Goal: Task Accomplishment & Management: Manage account settings

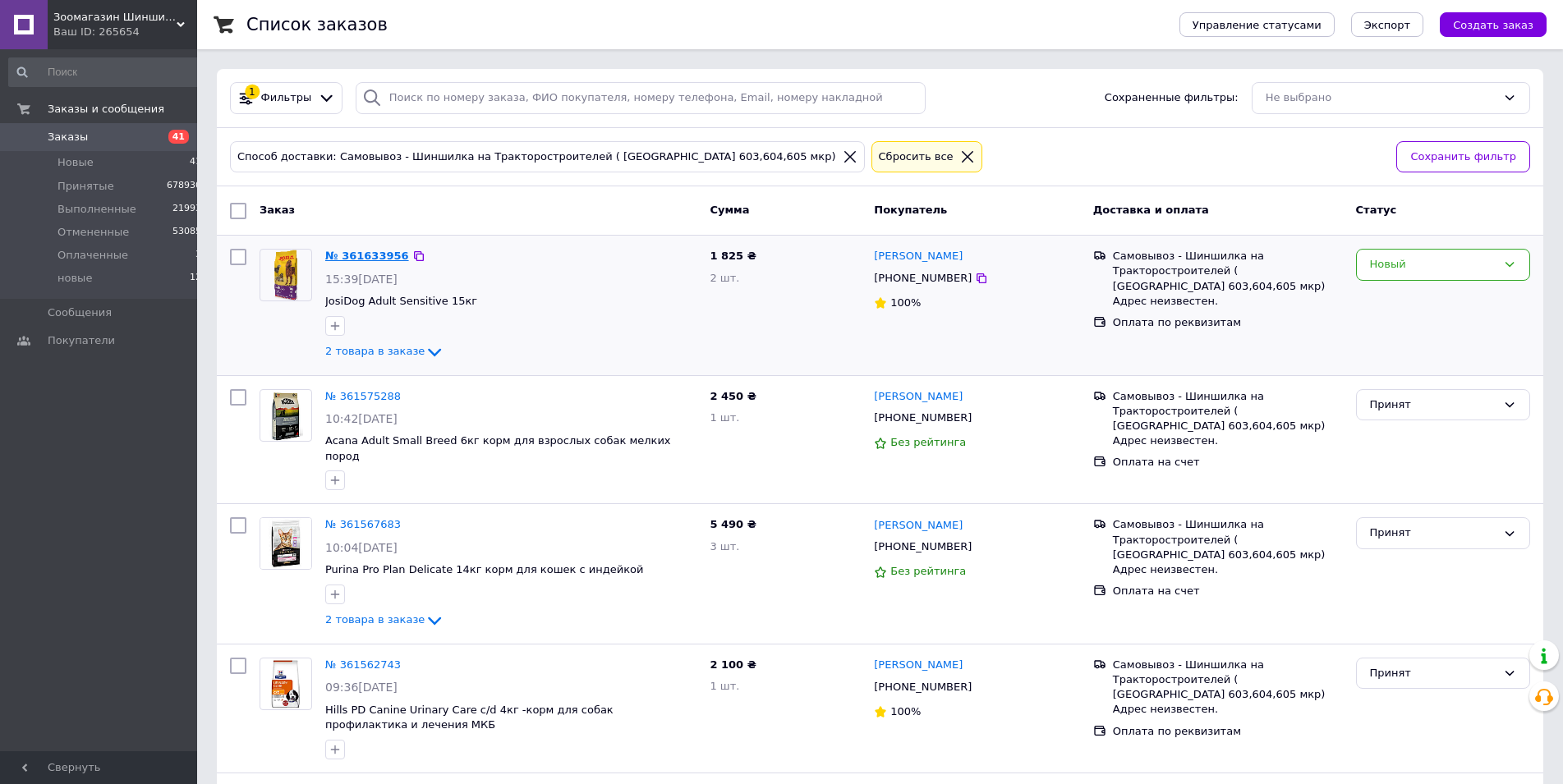
click at [378, 256] on link "№ 361633956" at bounding box center [367, 255] width 84 height 12
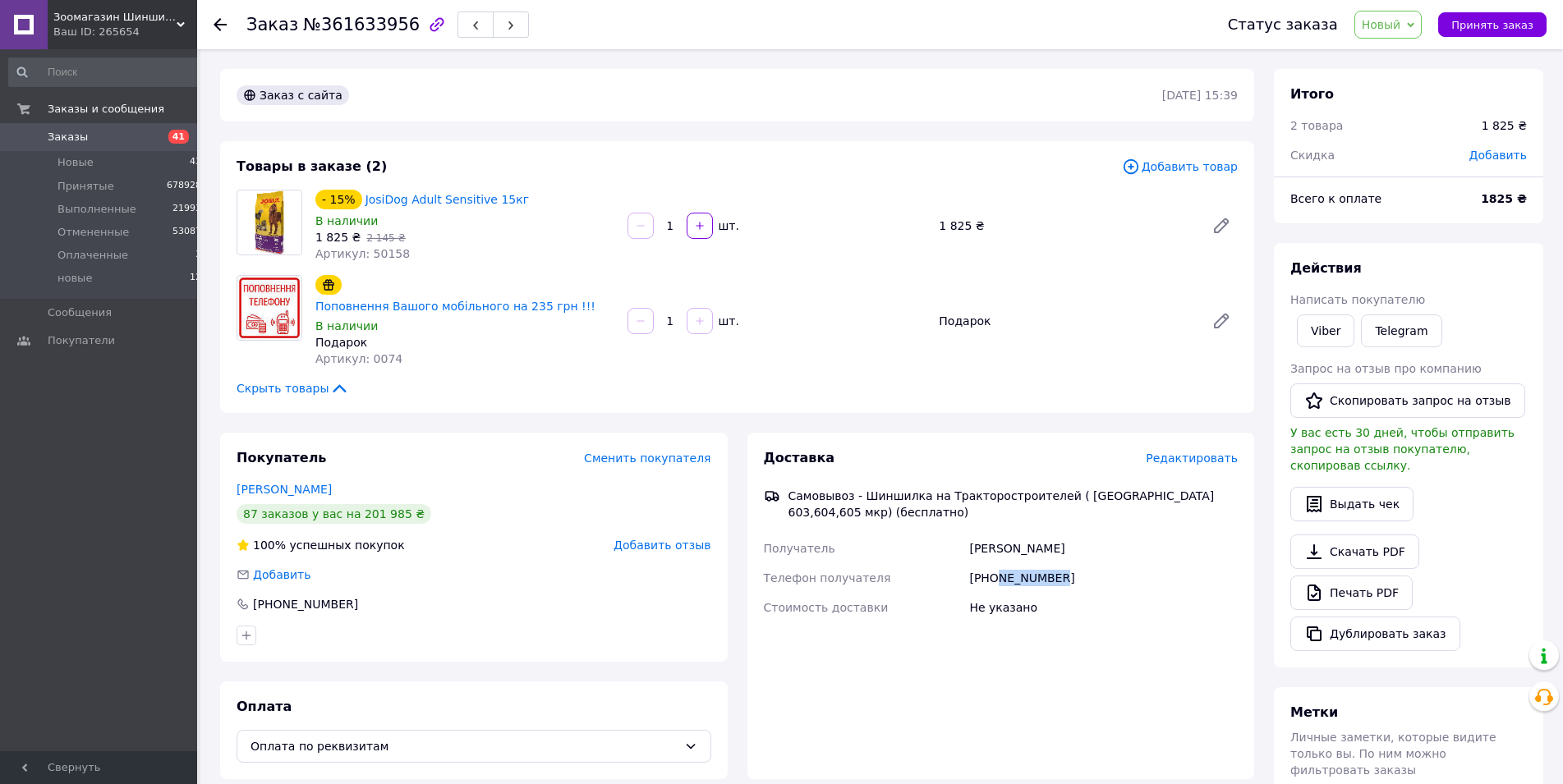
drag, startPoint x: 995, startPoint y: 552, endPoint x: 1064, endPoint y: 560, distance: 69.5
click at [1064, 563] on div "+380997859293" at bounding box center [1102, 577] width 275 height 29
copy div "997859293"
drag, startPoint x: 990, startPoint y: 553, endPoint x: 1054, endPoint y: 556, distance: 64.1
click at [1054, 563] on div "[PHONE_NUMBER]" at bounding box center [1102, 577] width 275 height 29
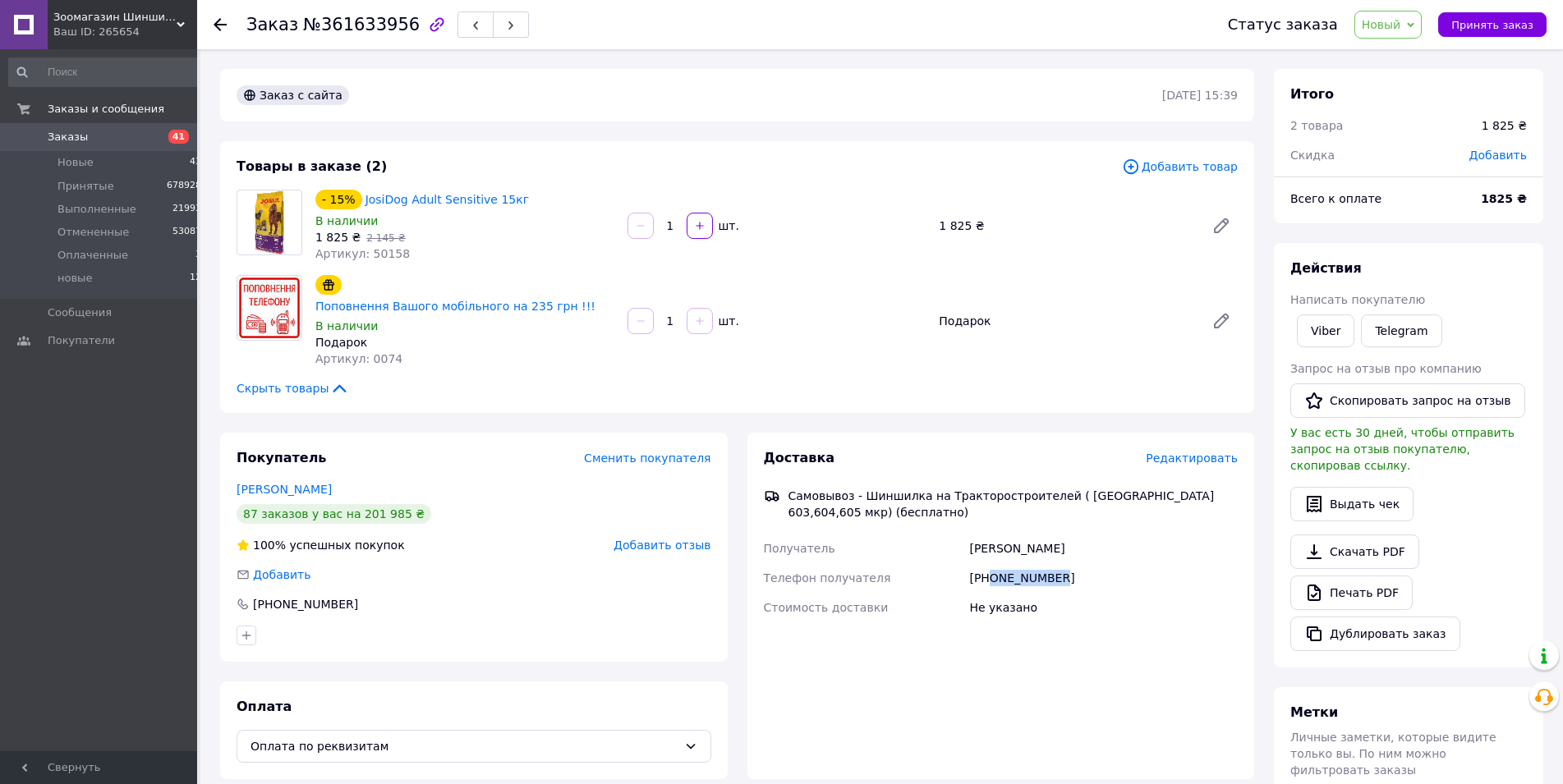
copy div "0997859293"
click at [1418, 28] on span "Новый" at bounding box center [1388, 25] width 69 height 28
click at [1408, 56] on li "Принят" at bounding box center [1398, 57] width 87 height 25
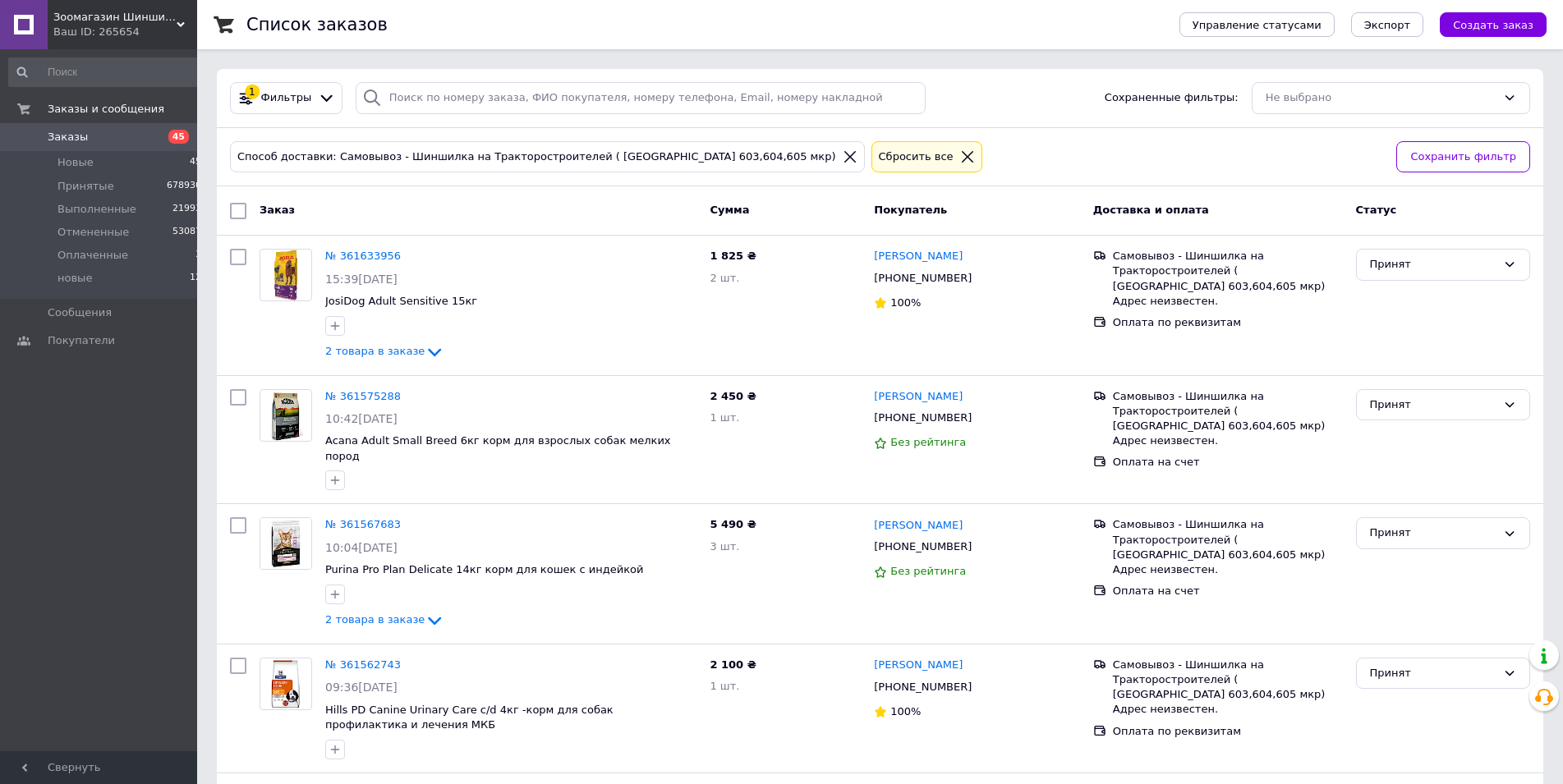
click at [876, 155] on div "Сбросить все" at bounding box center [916, 157] width 81 height 17
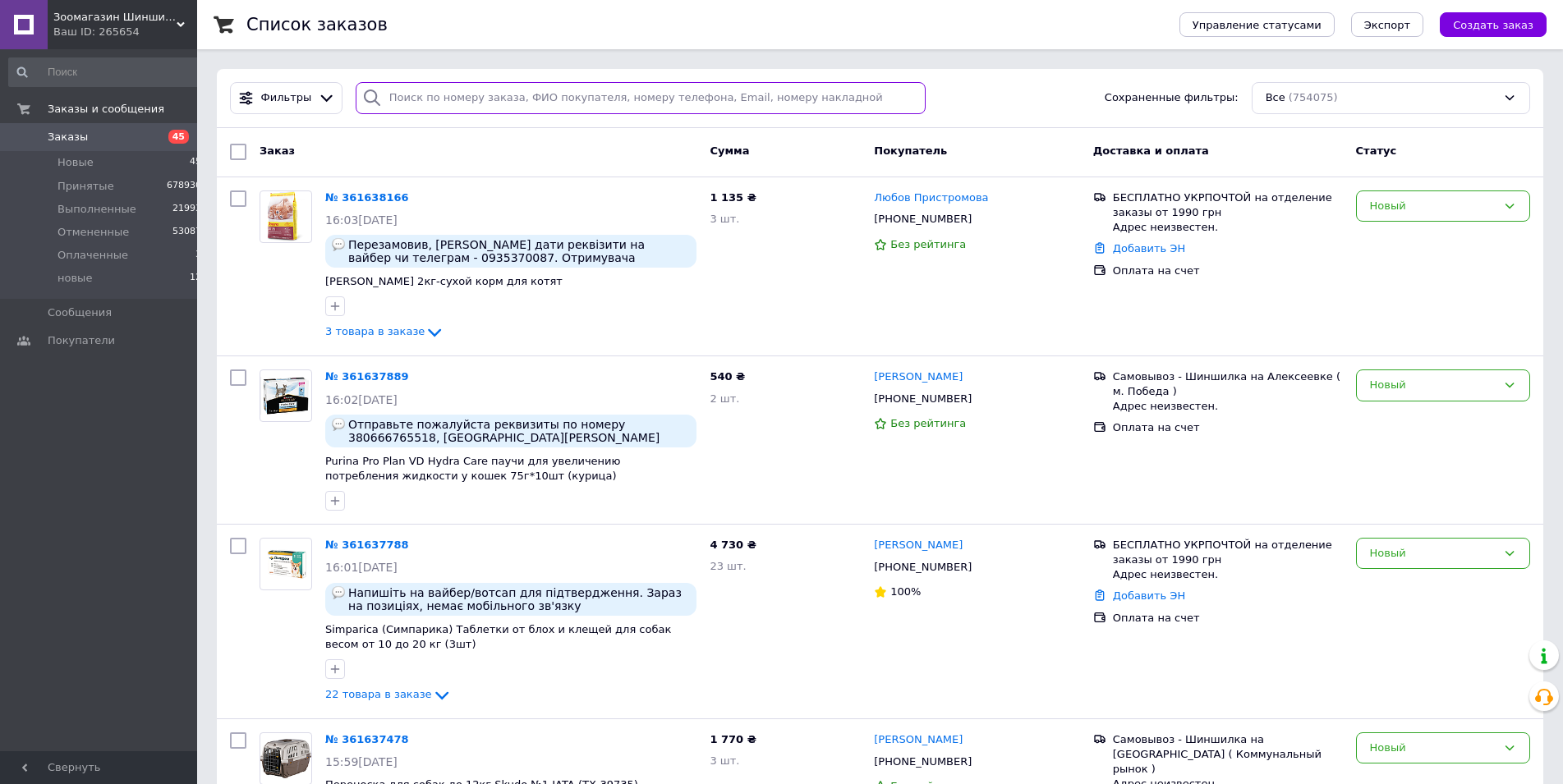
paste input "361528857"
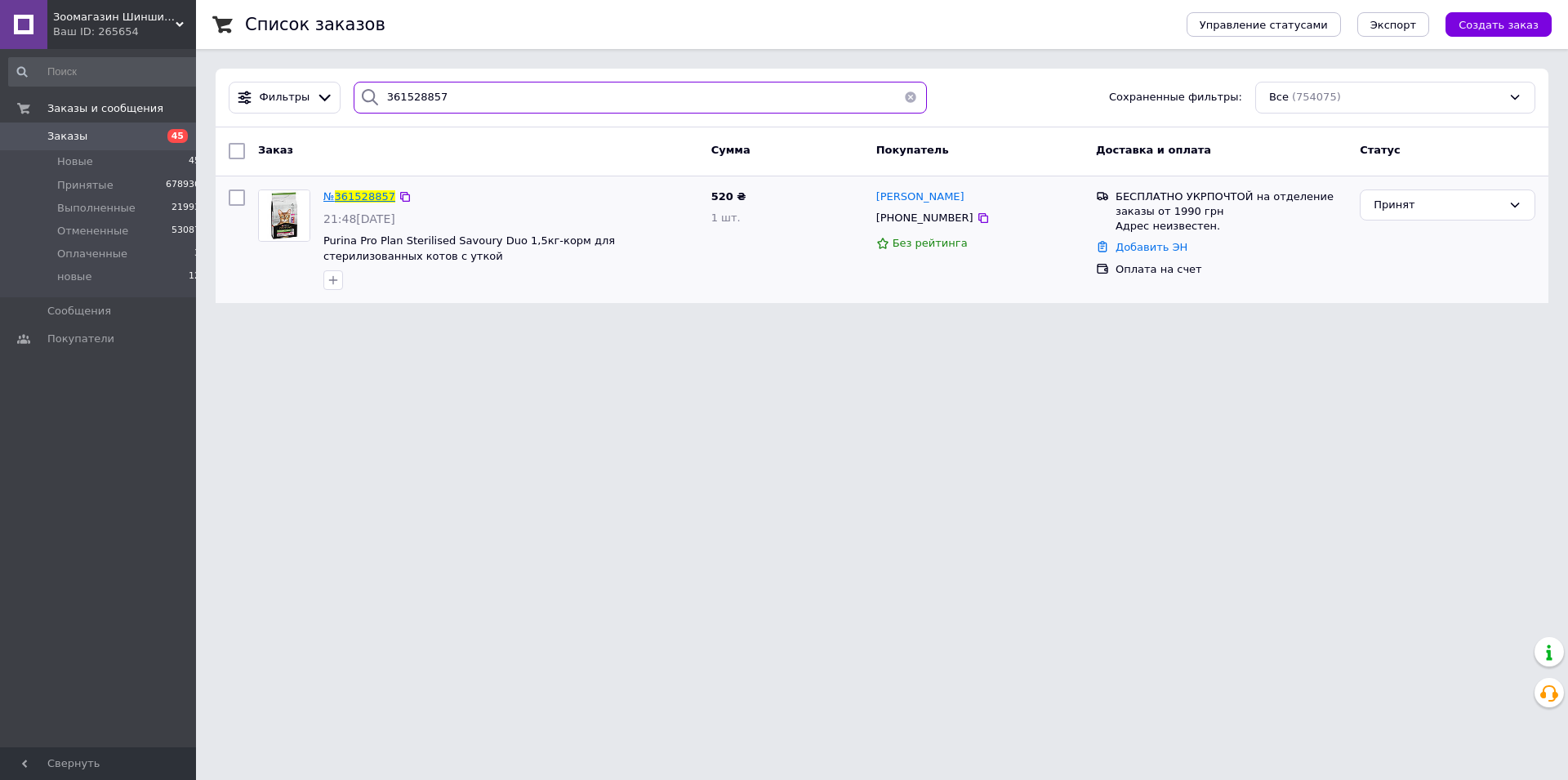
type input "361528857"
click at [375, 200] on span "361528857" at bounding box center [365, 195] width 60 height 12
drag, startPoint x: 440, startPoint y: 100, endPoint x: 297, endPoint y: 119, distance: 144.3
click at [354, 112] on input "361528857" at bounding box center [640, 97] width 574 height 32
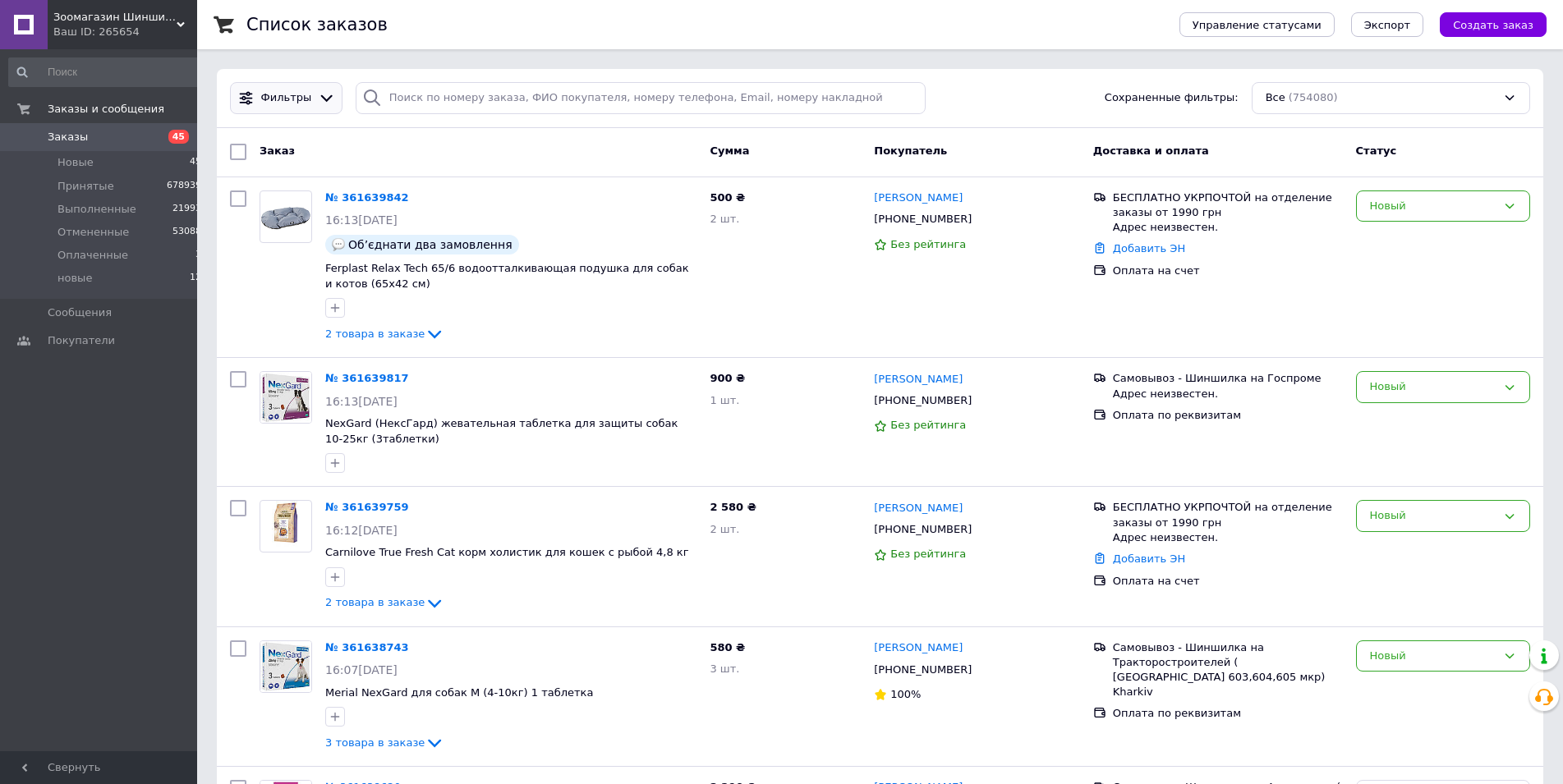
click at [321, 101] on icon at bounding box center [326, 98] width 12 height 6
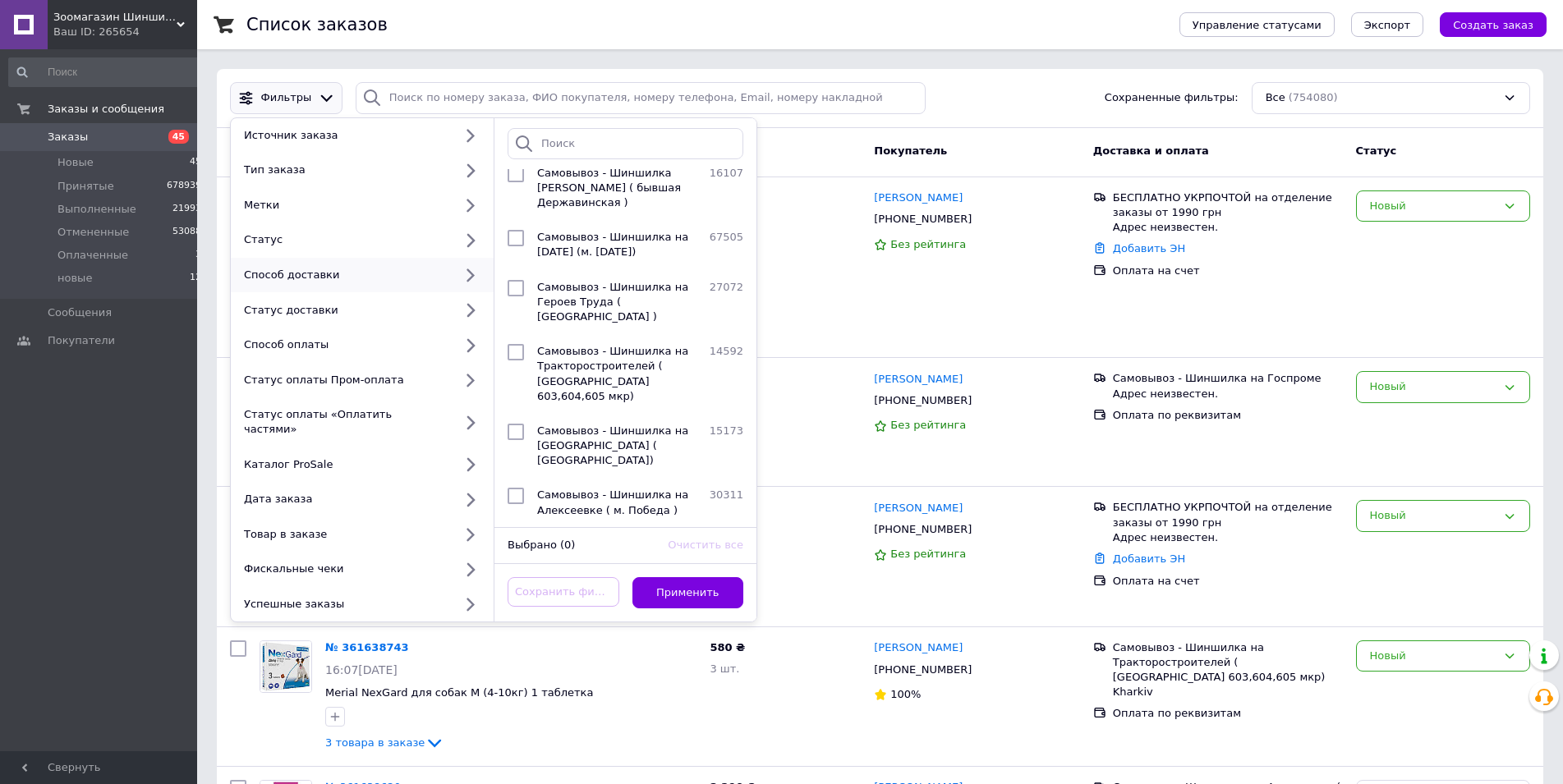
scroll to position [670, 0]
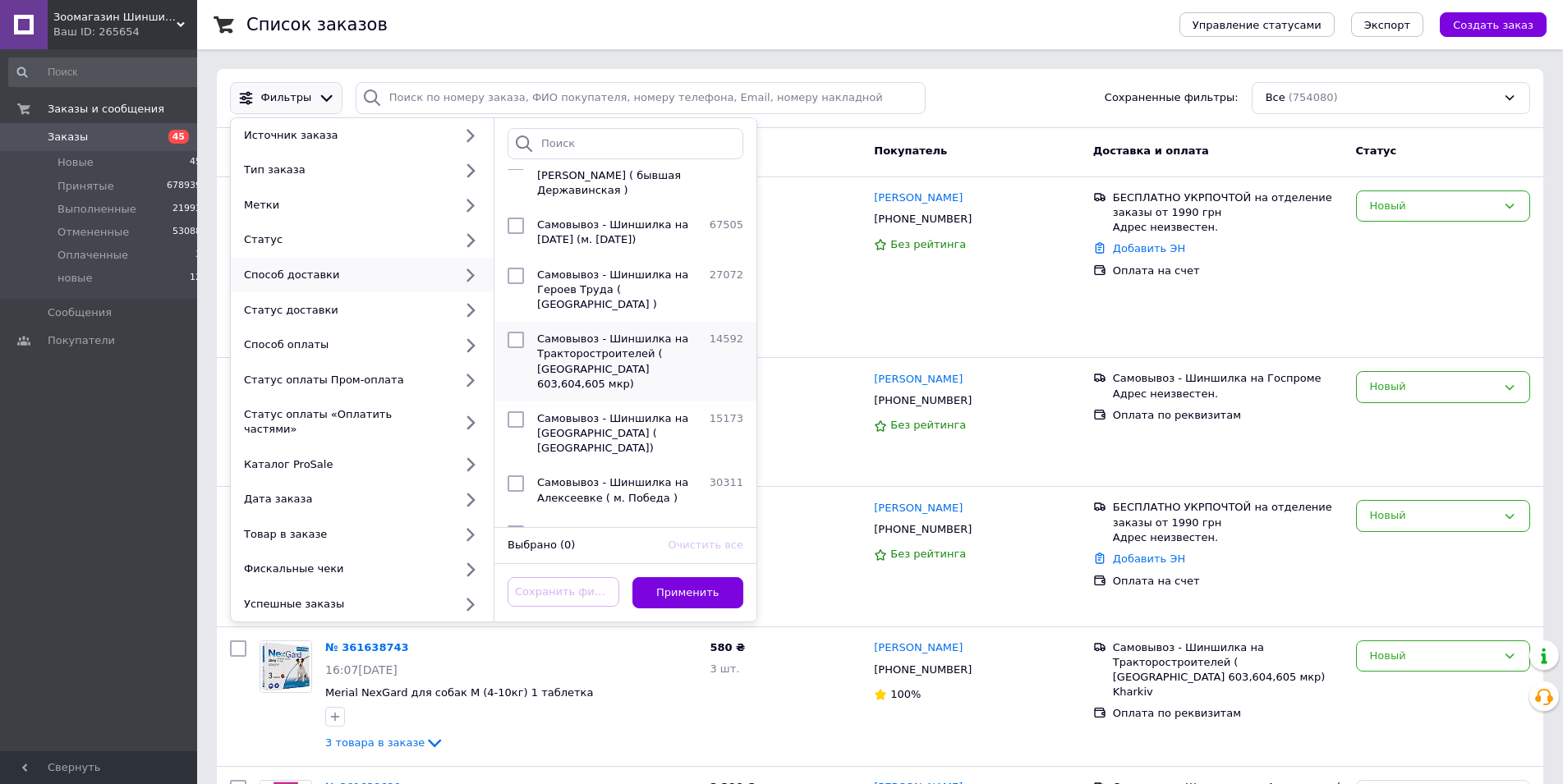
click at [586, 350] on li "Самовывоз - Шиншилка на Тракторостроителей ( Салтовка 603,604,605 мкр) 14592" at bounding box center [625, 361] width 262 height 79
checkbox input "true"
click at [692, 578] on button "Применить" at bounding box center [688, 593] width 112 height 32
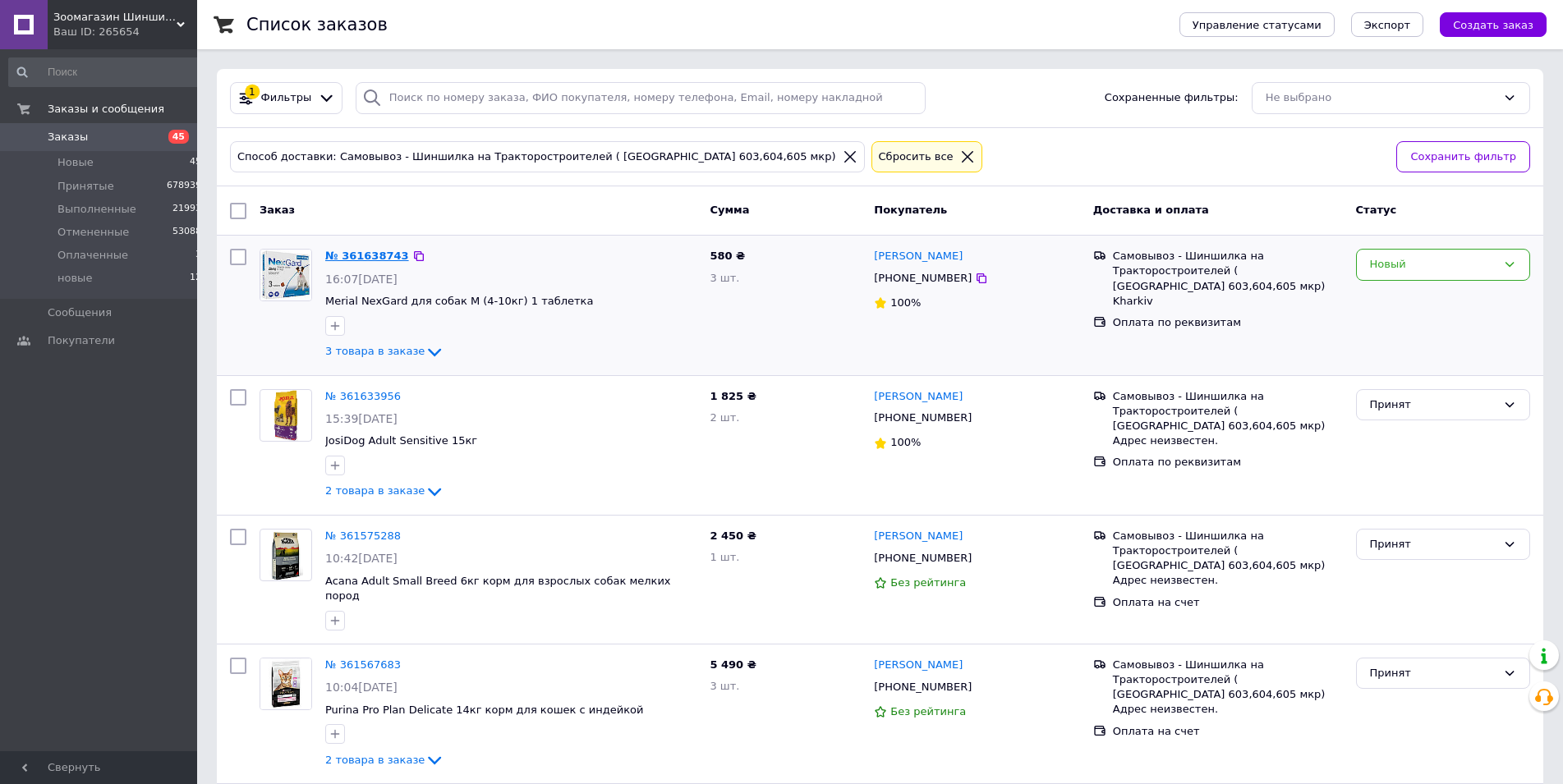
click at [376, 255] on link "№ 361638743" at bounding box center [367, 255] width 84 height 12
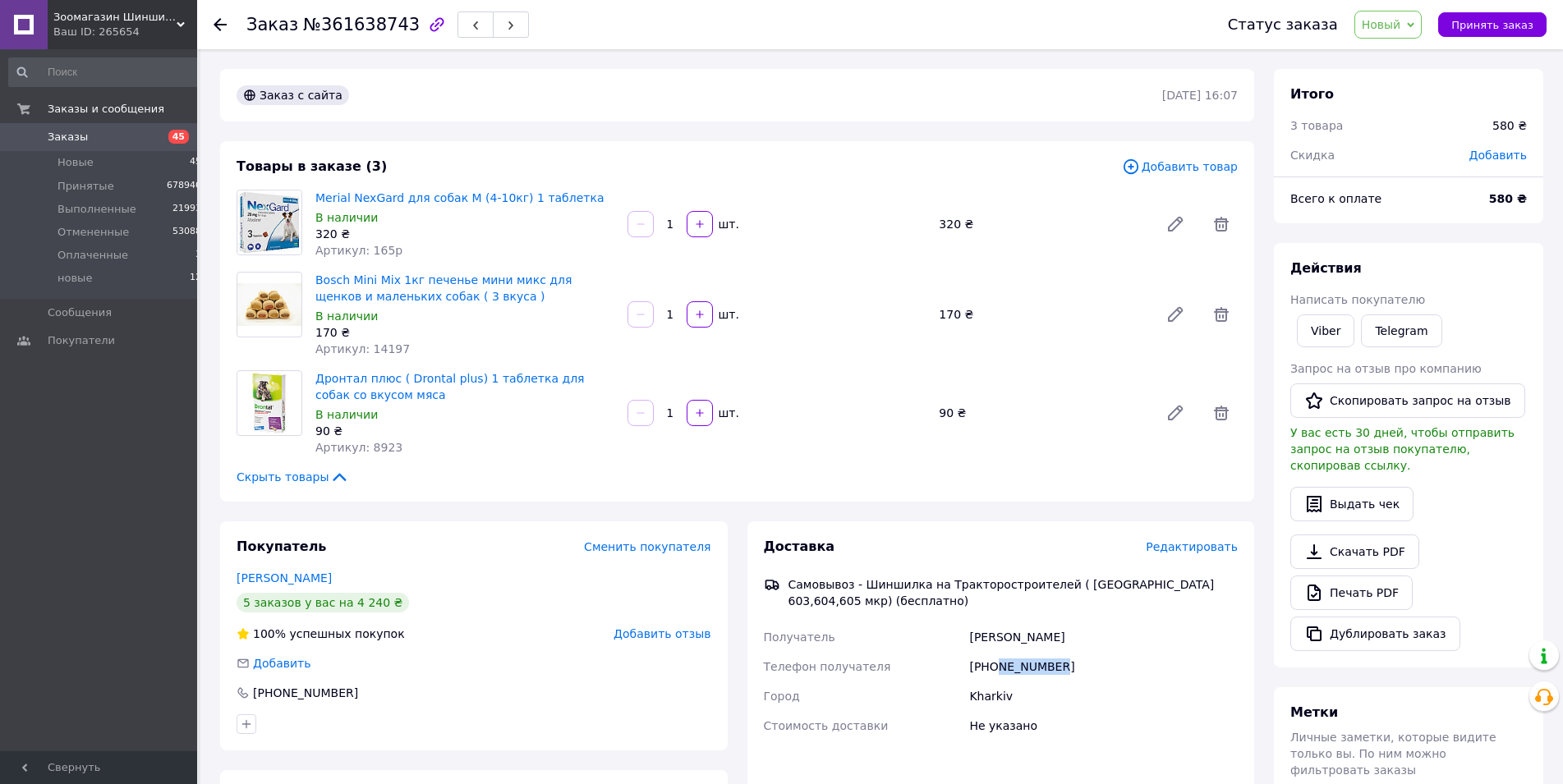
drag, startPoint x: 994, startPoint y: 668, endPoint x: 1056, endPoint y: 666, distance: 62.0
click at [1056, 666] on div "[PHONE_NUMBER]" at bounding box center [1102, 666] width 275 height 29
copy div "987027672"
drag, startPoint x: 1427, startPoint y: 26, endPoint x: 1406, endPoint y: 50, distance: 31.9
click at [1422, 27] on div "Новый Принят Выполнен Отменен Оплаченный новые" at bounding box center [1388, 25] width 69 height 28
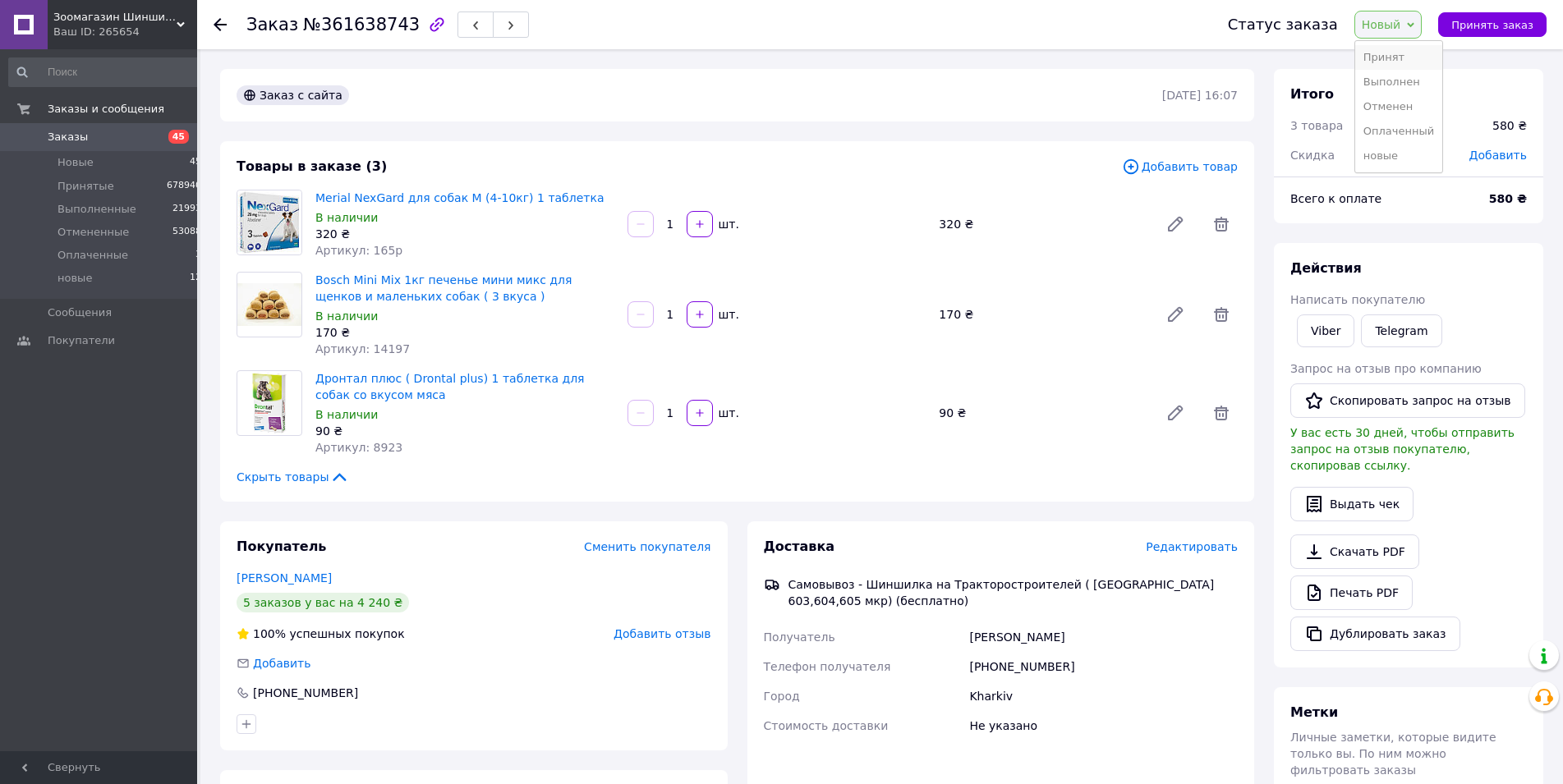
click at [1390, 60] on li "Принят" at bounding box center [1398, 57] width 87 height 25
drag, startPoint x: 990, startPoint y: 666, endPoint x: 1050, endPoint y: 666, distance: 60.0
click at [1050, 666] on div "[PHONE_NUMBER]" at bounding box center [1102, 666] width 275 height 29
copy div "0987027672"
